Goal: Entertainment & Leisure: Consume media (video, audio)

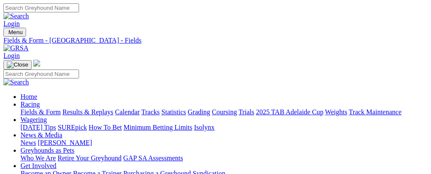
scroll to position [248, 0]
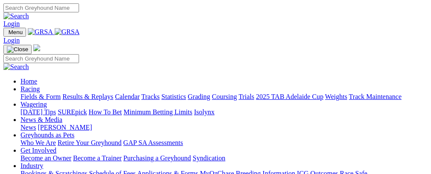
scroll to position [243, 0]
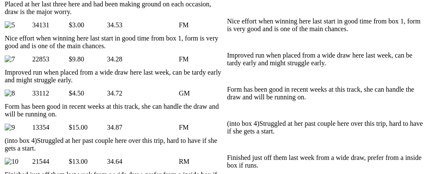
scroll to position [0, 50]
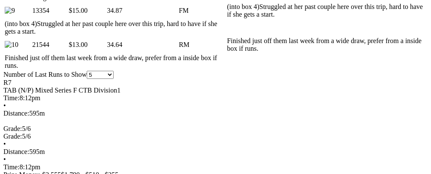
scroll to position [0, 44]
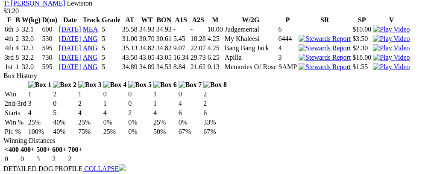
scroll to position [0, 42]
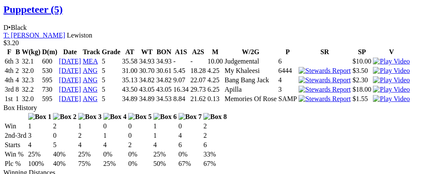
scroll to position [959, 0]
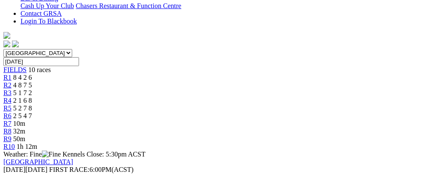
scroll to position [0, 0]
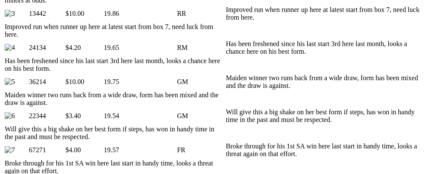
scroll to position [585, 0]
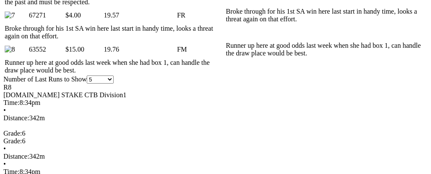
scroll to position [0, 32]
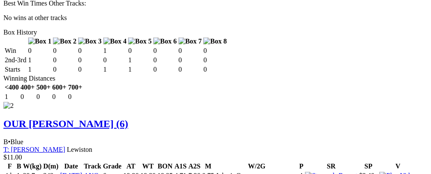
scroll to position [1332, 0]
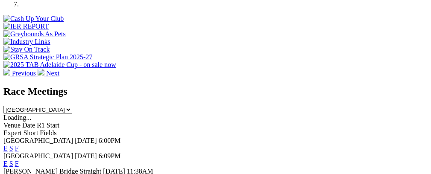
scroll to position [354, 0]
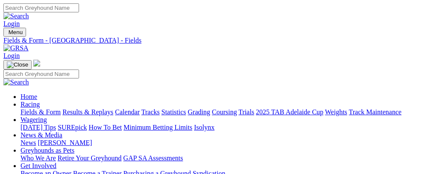
scroll to position [71, 0]
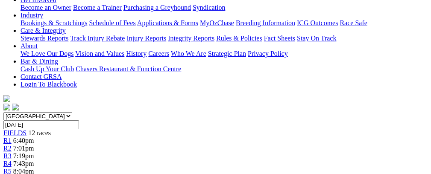
scroll to position [104, 0]
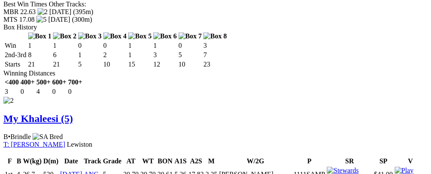
scroll to position [1021, 0]
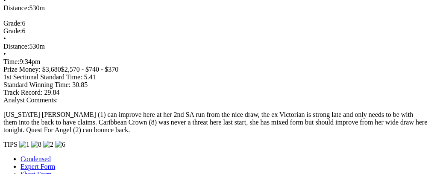
scroll to position [689, 0]
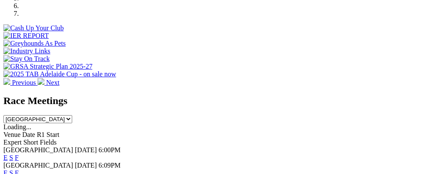
scroll to position [258, 0]
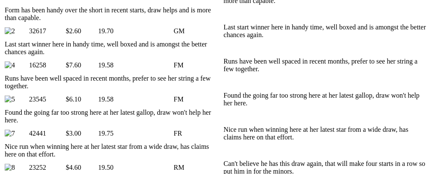
scroll to position [0, 40]
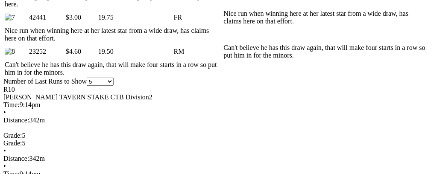
scroll to position [0, 26]
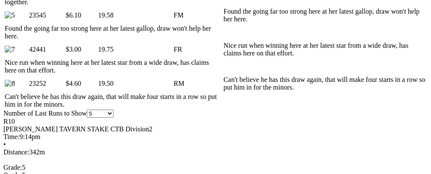
scroll to position [541, 0]
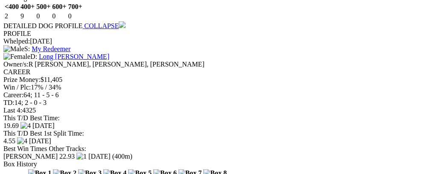
scroll to position [0, 38]
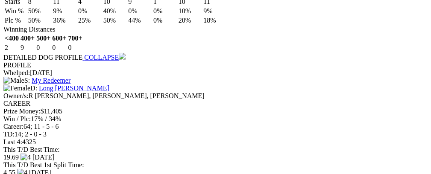
scroll to position [1080, 0]
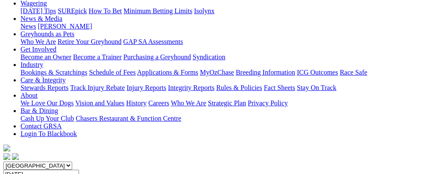
scroll to position [119, 0]
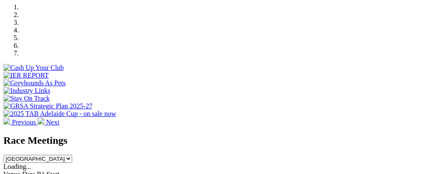
scroll to position [260, 0]
